Goal: Task Accomplishment & Management: Complete application form

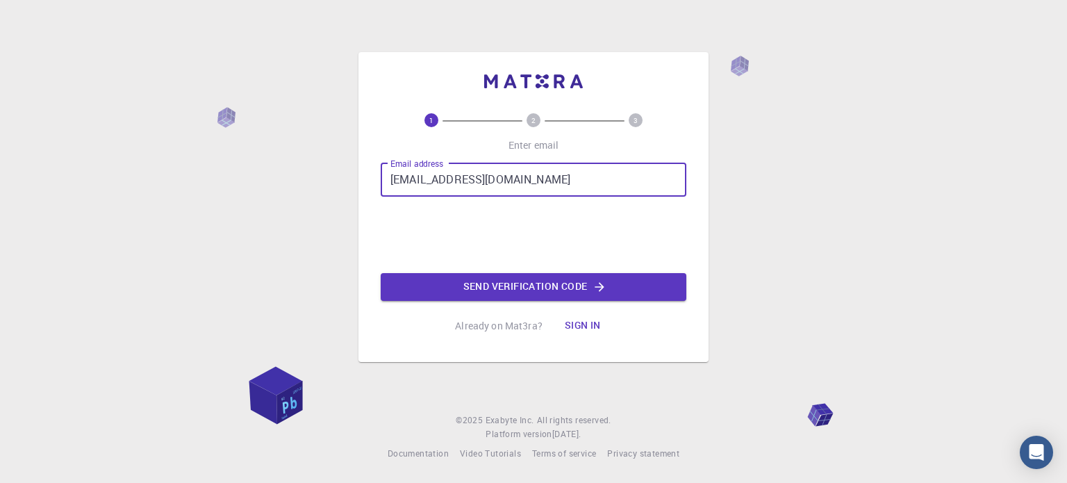
type input "[EMAIL_ADDRESS][DOMAIN_NAME]"
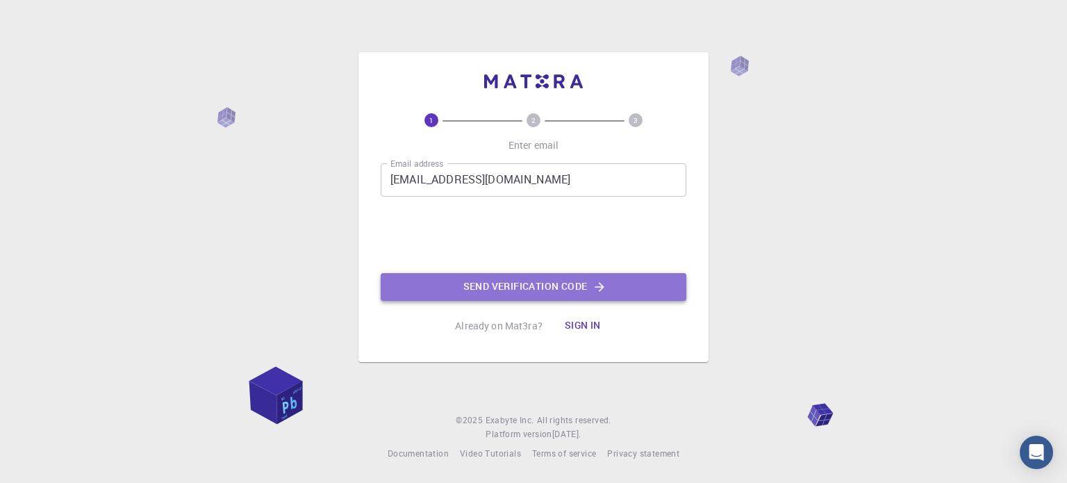
click at [538, 286] on button "Send verification code" at bounding box center [534, 287] width 306 height 28
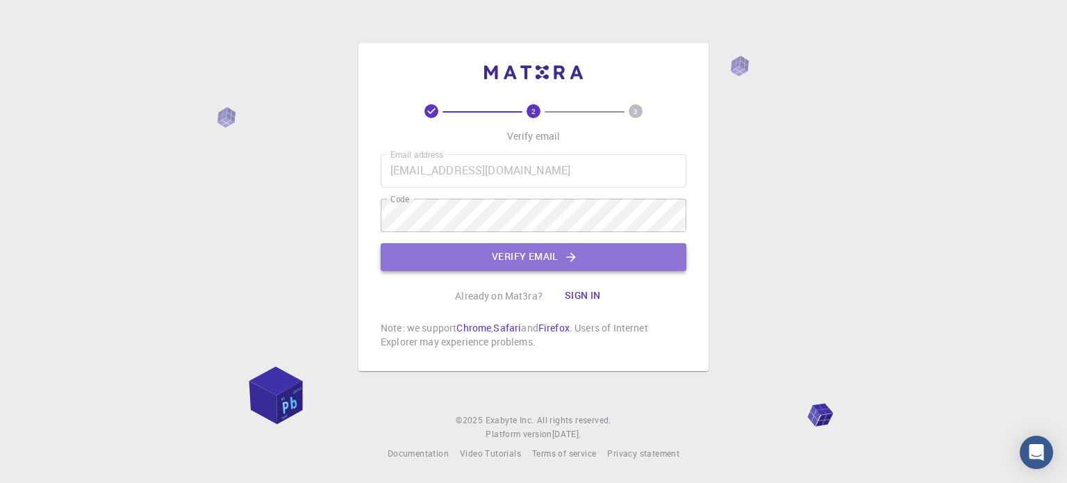
click at [491, 265] on button "Verify email" at bounding box center [534, 257] width 306 height 28
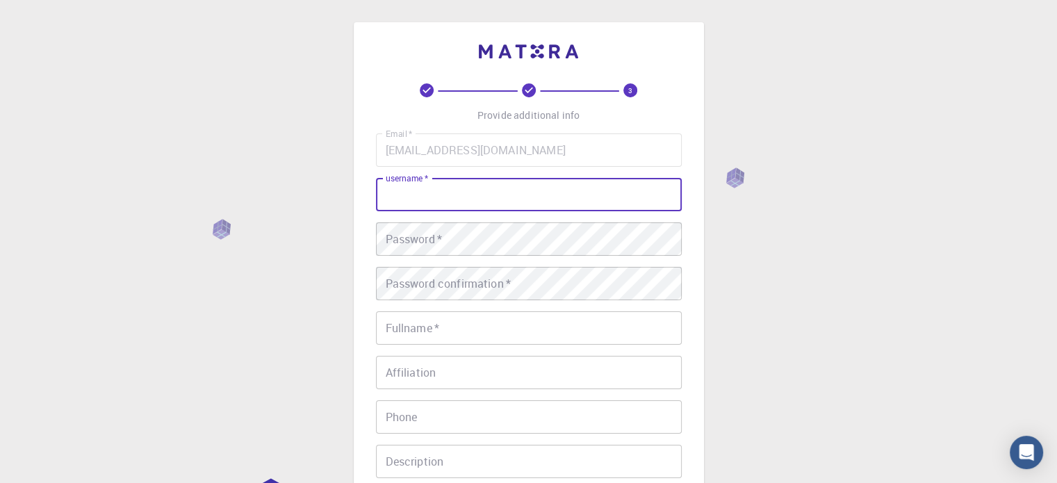
click at [475, 186] on input "username   *" at bounding box center [529, 194] width 306 height 33
type input "[PERSON_NAME]"
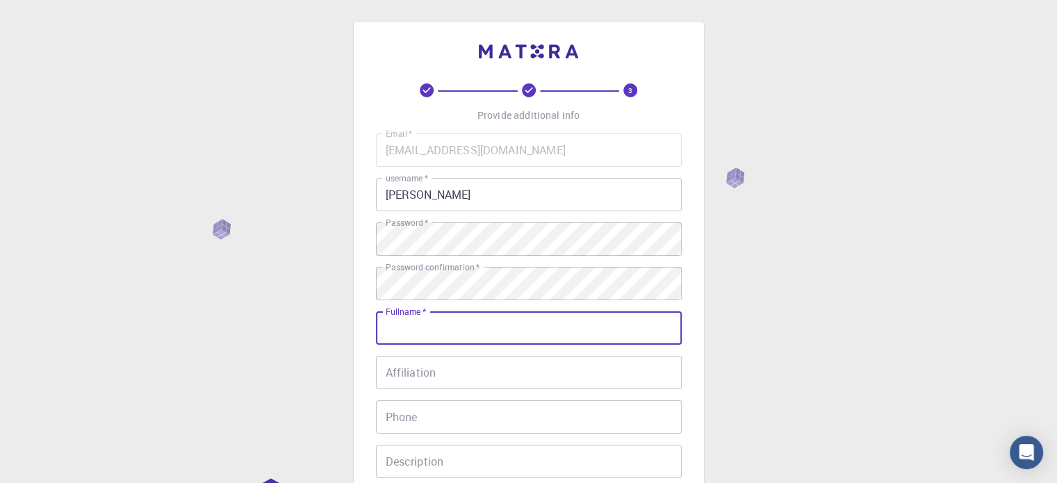
click at [457, 327] on input "Fullname   *" at bounding box center [529, 327] width 306 height 33
type input "[PERSON_NAME]"
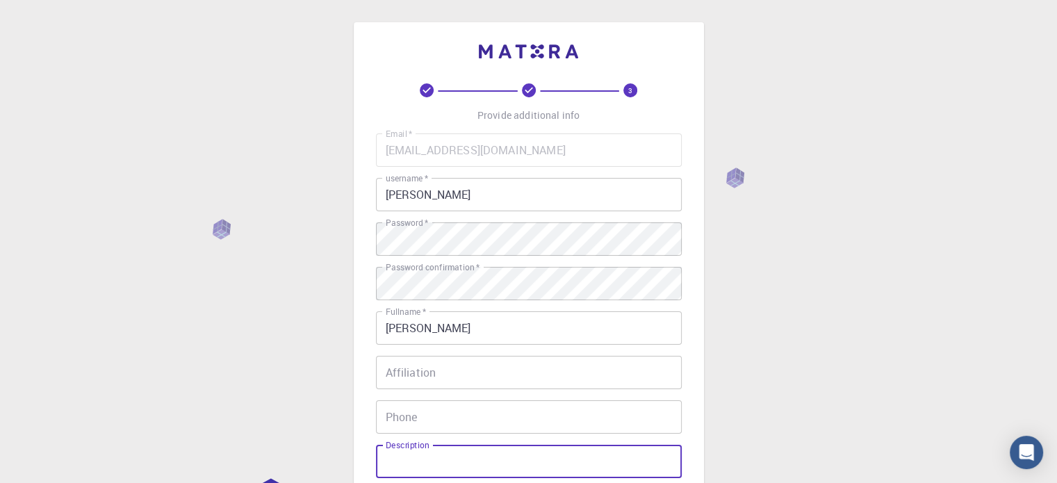
scroll to position [224, 0]
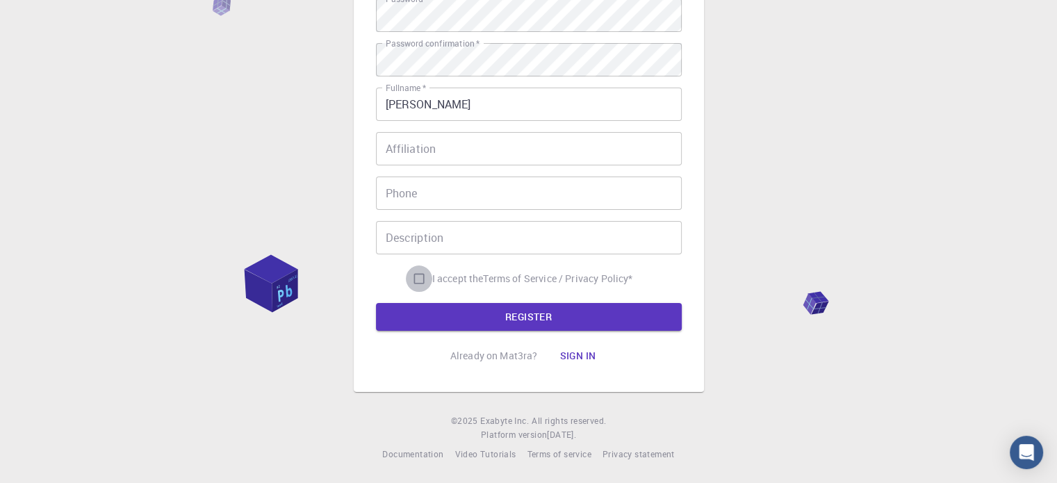
click at [411, 279] on input "I accept the Terms of Service / Privacy Policy *" at bounding box center [419, 278] width 26 height 26
checkbox input "true"
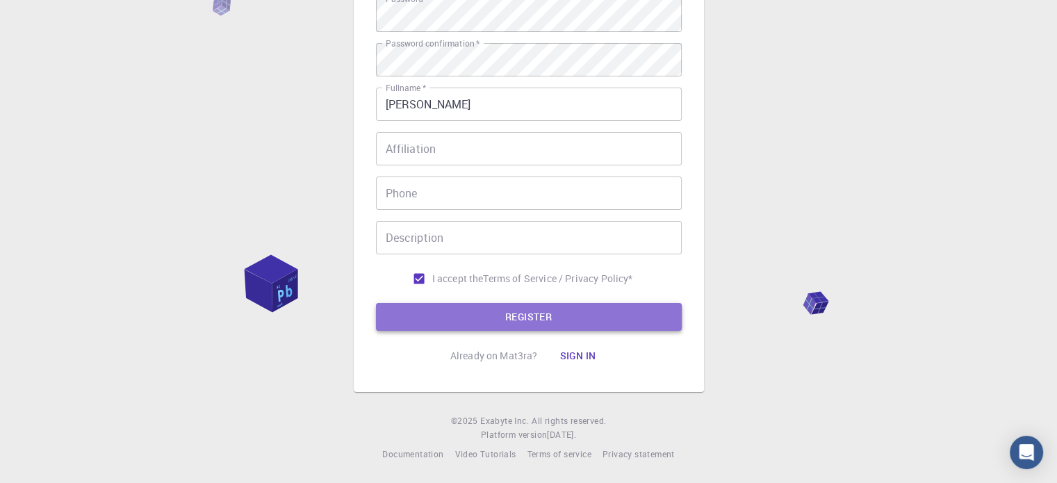
click at [492, 313] on button "REGISTER" at bounding box center [529, 317] width 306 height 28
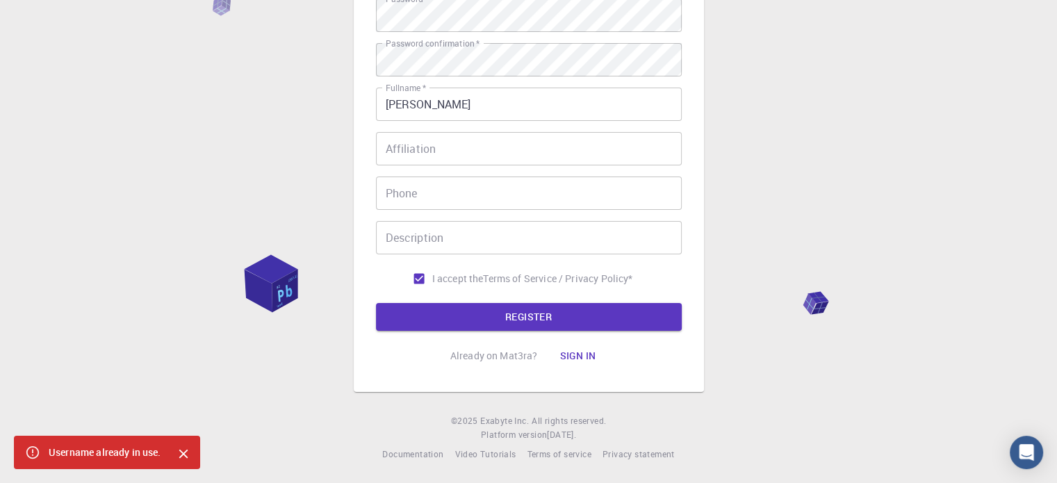
click at [776, 110] on div "3 Provide additional info Email   * [EMAIL_ADDRESS][DOMAIN_NAME] Email   * user…" at bounding box center [528, 129] width 1057 height 707
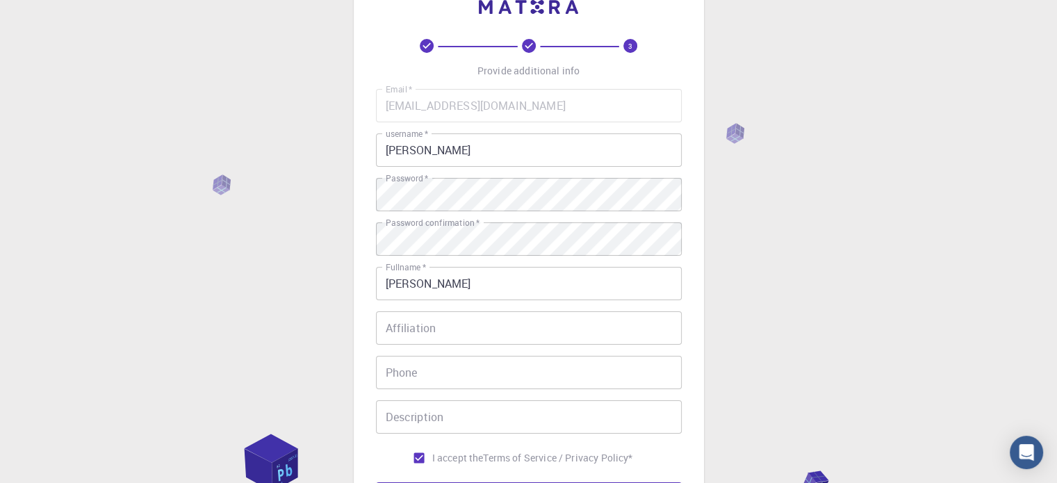
scroll to position [1, 0]
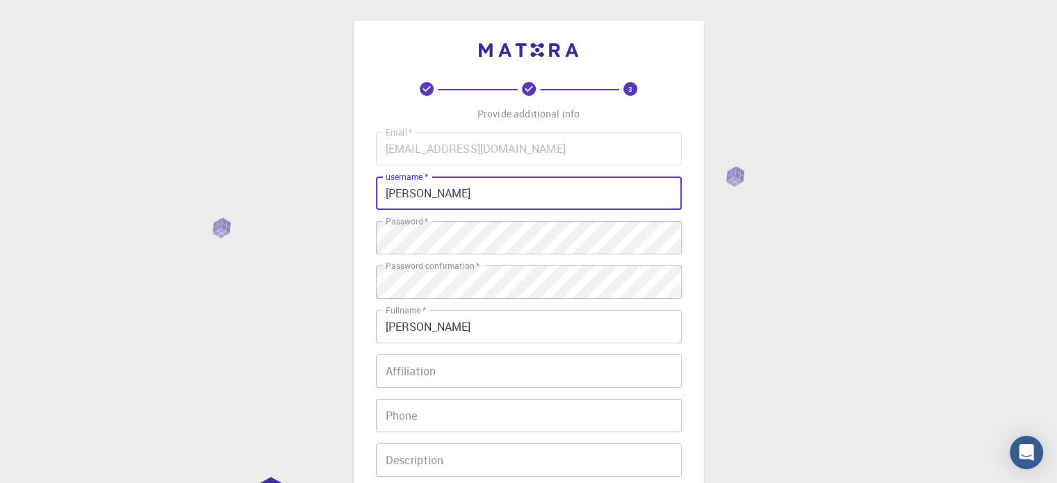
click at [448, 200] on input "[PERSON_NAME]" at bounding box center [529, 193] width 306 height 33
type input "karthichroshan"
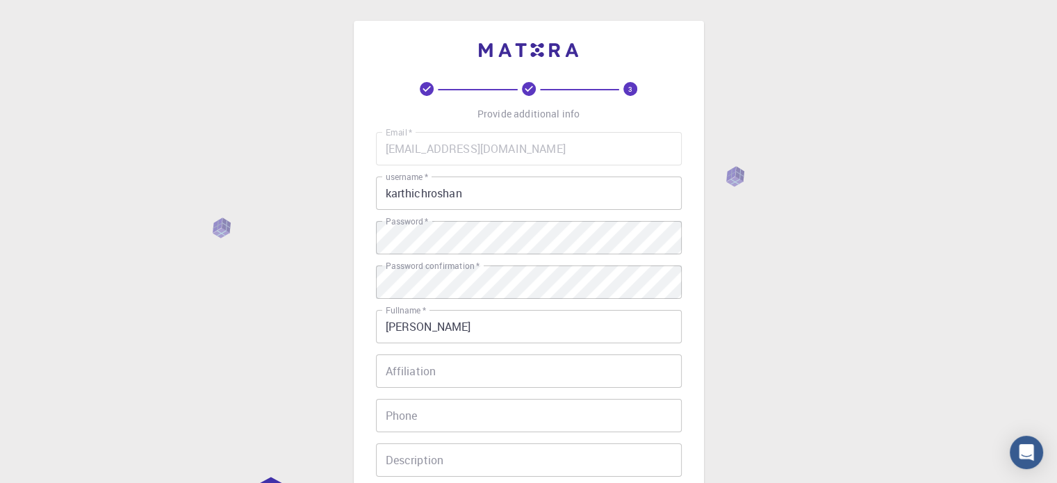
click at [809, 254] on div "3 Provide additional info Email   * [EMAIL_ADDRESS][DOMAIN_NAME] Email   * user…" at bounding box center [528, 352] width 1057 height 707
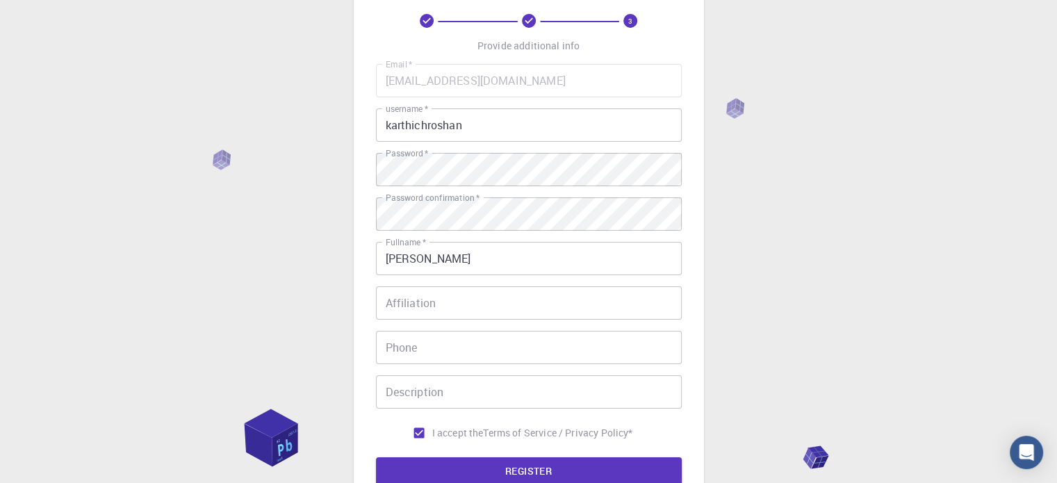
scroll to position [224, 0]
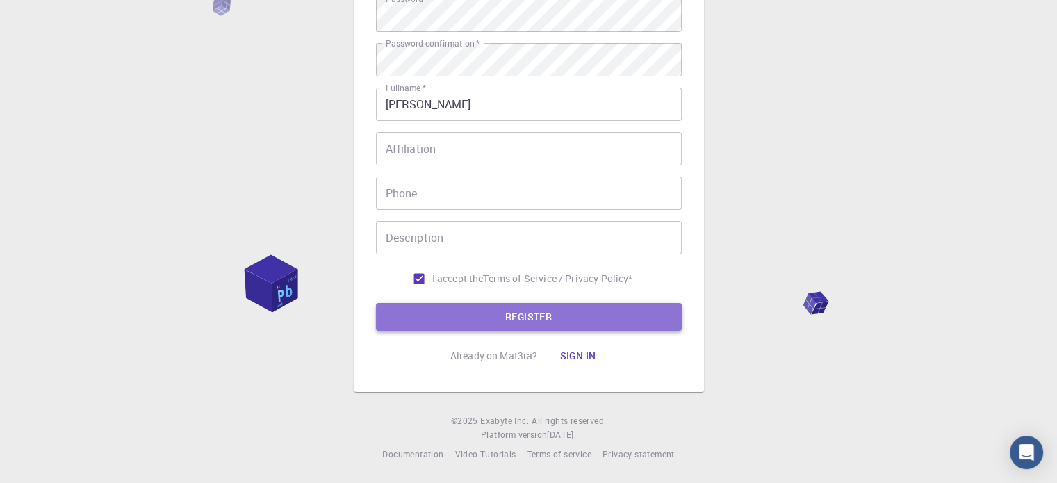
click at [637, 321] on button "REGISTER" at bounding box center [529, 317] width 306 height 28
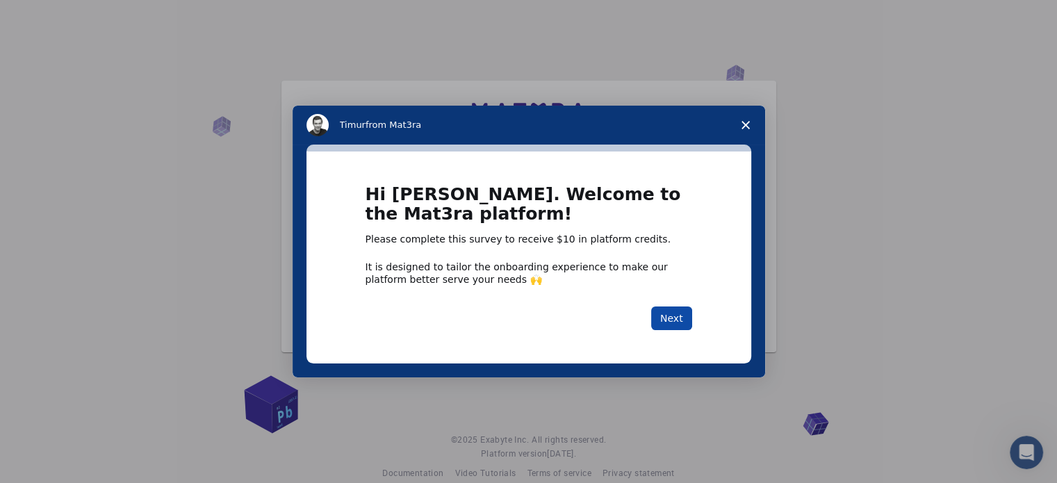
click at [684, 314] on button "Next" at bounding box center [671, 318] width 41 height 24
